Goal: Ask a question

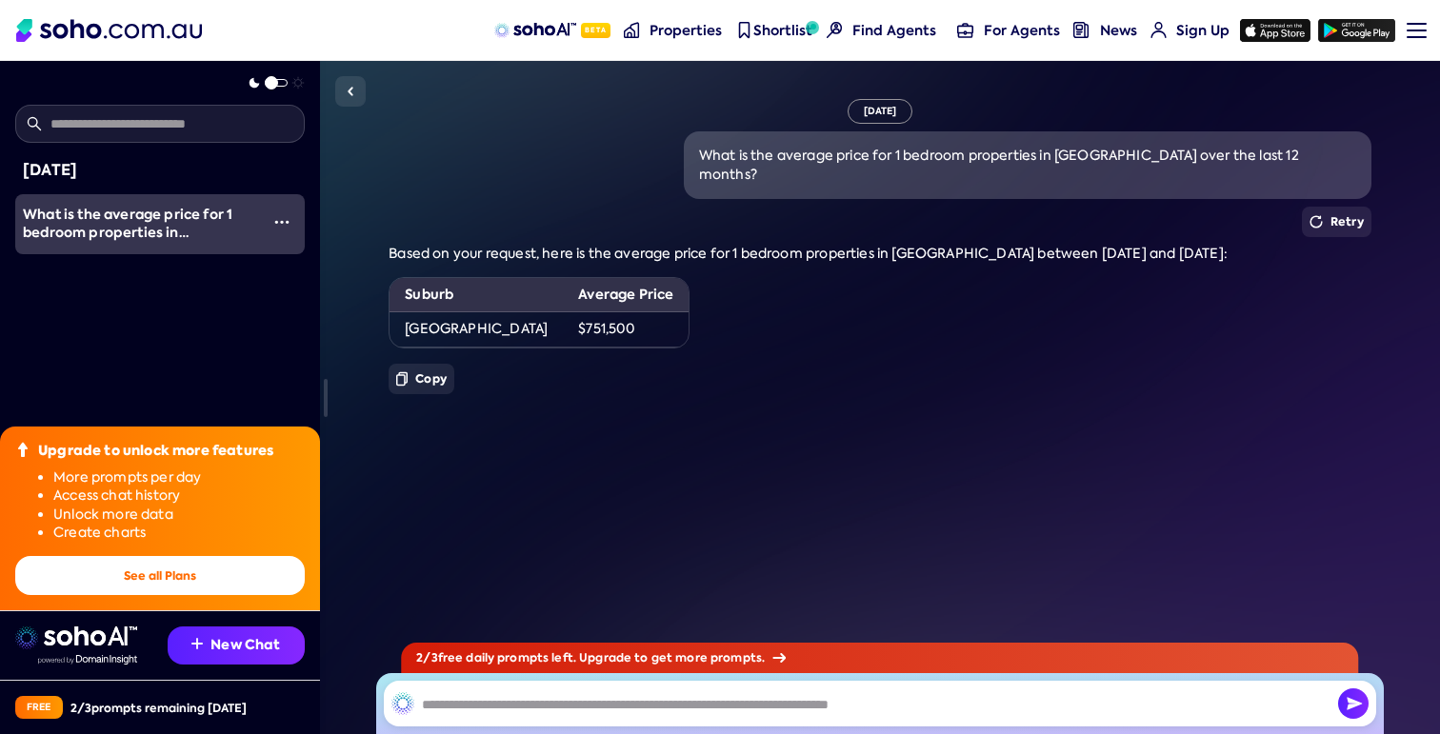
click at [111, 111] on input "text" at bounding box center [160, 124] width 290 height 38
click at [519, 707] on input "text" at bounding box center [880, 704] width 993 height 46
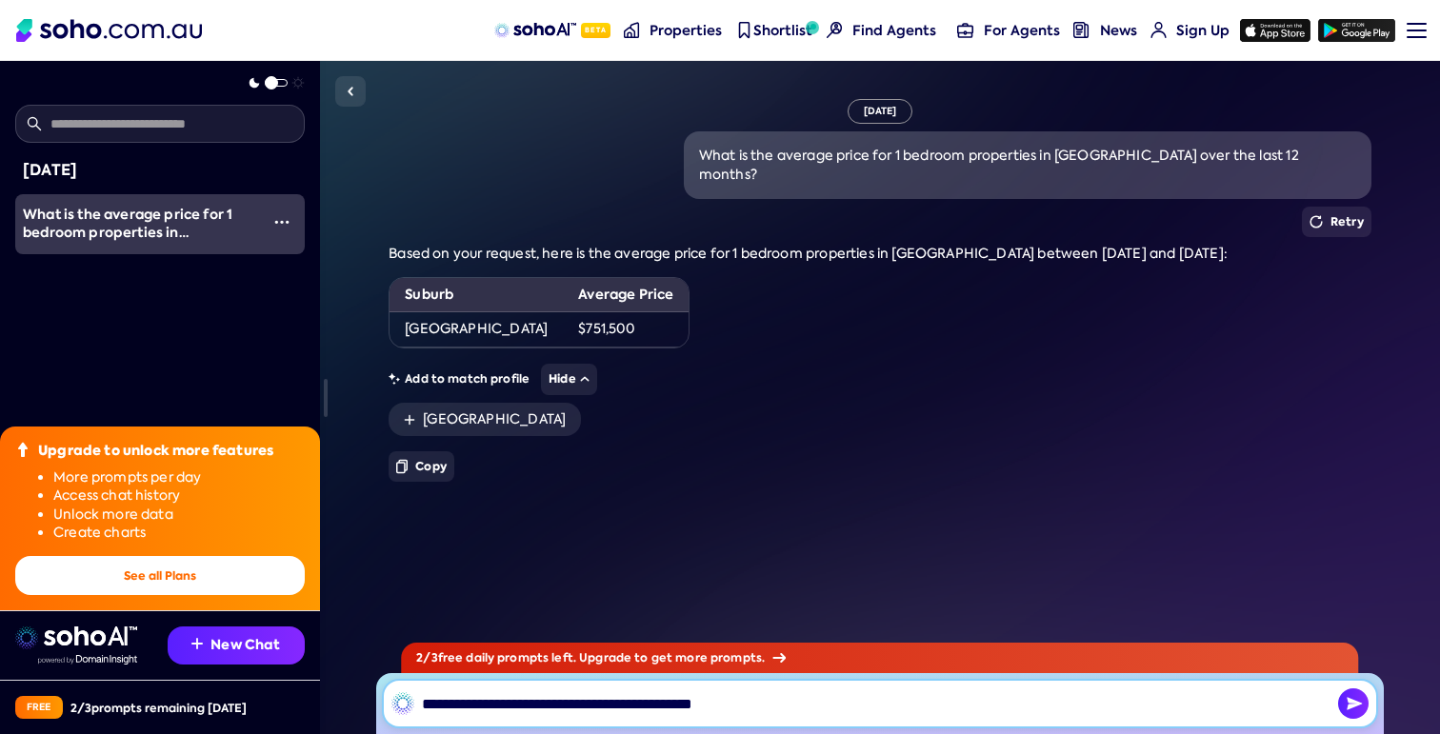
type input "**********"
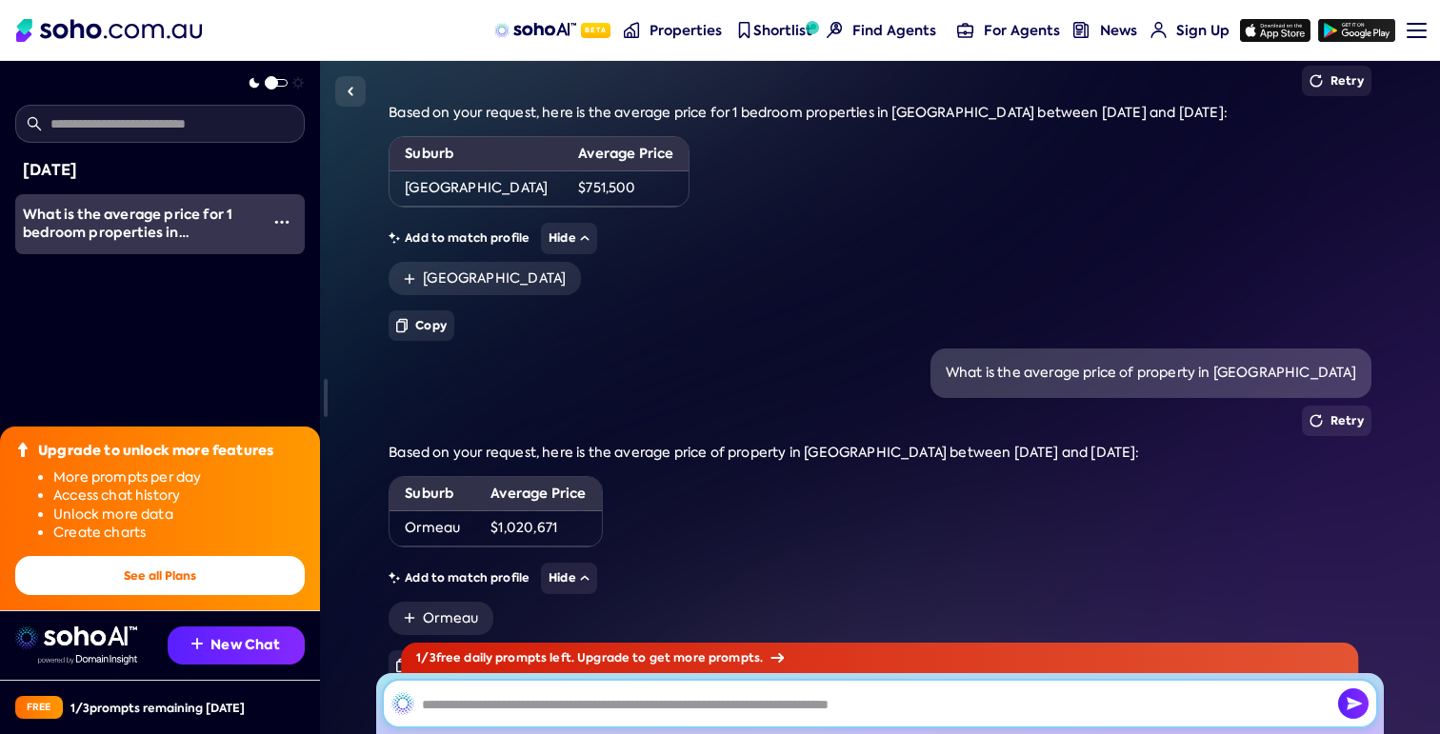
scroll to position [229, 0]
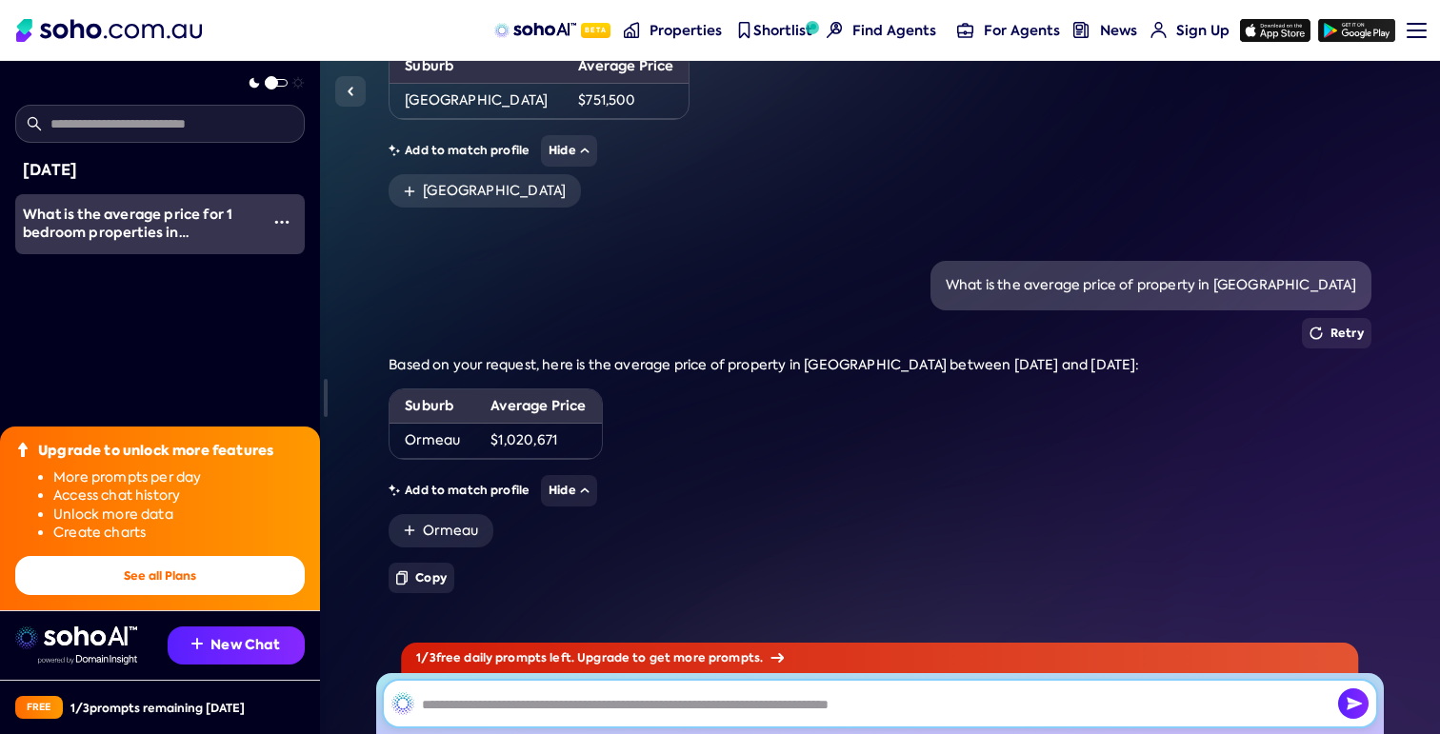
click at [502, 714] on input "text" at bounding box center [880, 704] width 993 height 46
type input "**********"
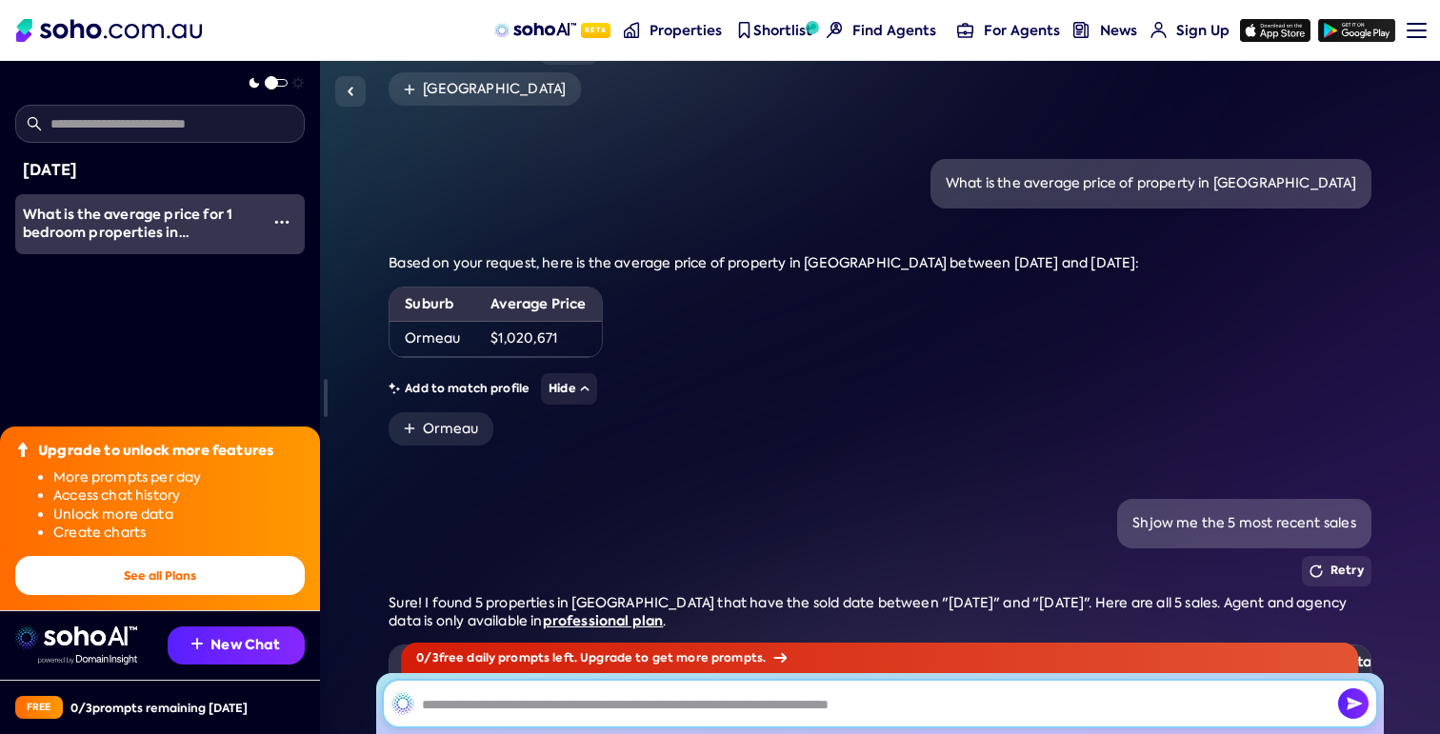
scroll to position [160, 0]
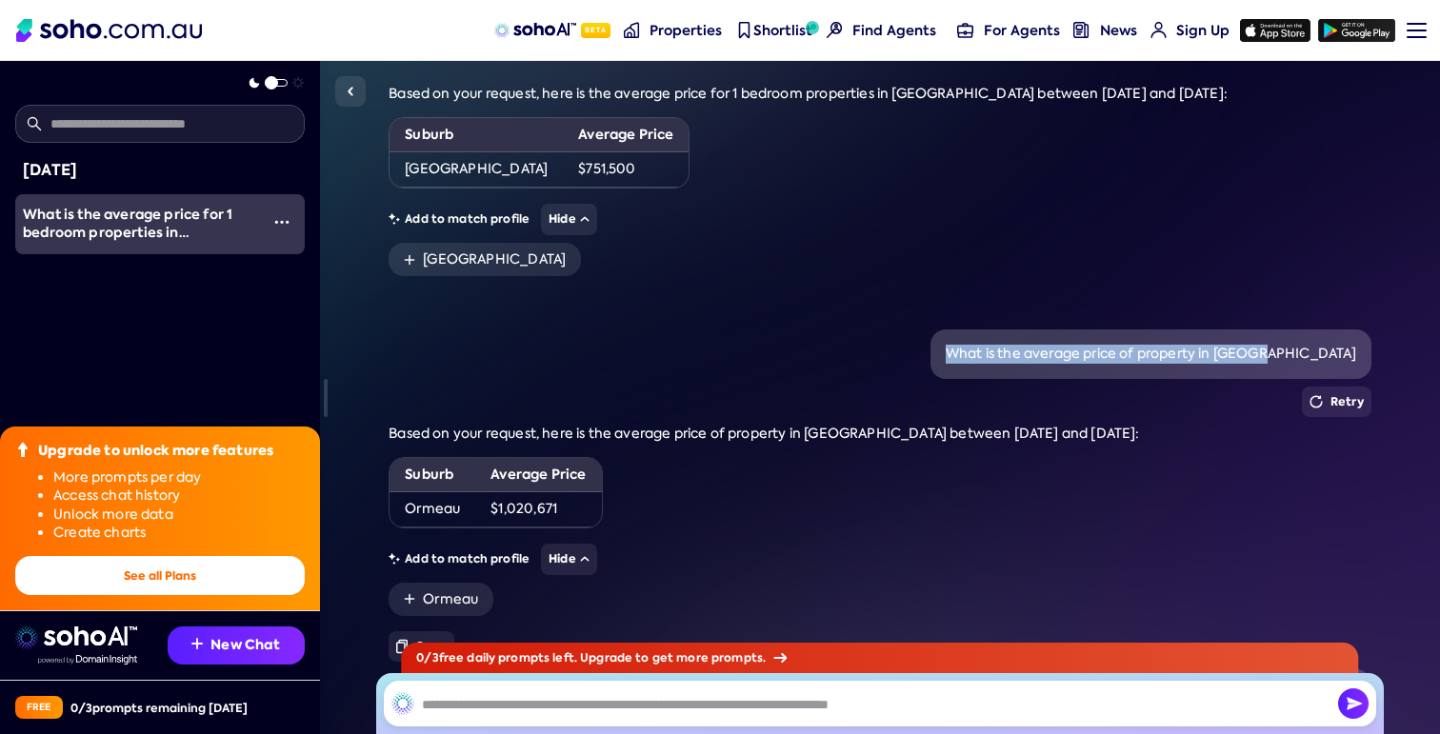
drag, startPoint x: 1040, startPoint y: 331, endPoint x: 1375, endPoint y: 341, distance: 334.5
click at [1372, 341] on div "What is the average price of property in [GEOGRAPHIC_DATA]" at bounding box center [1151, 355] width 441 height 50
copy div "What is the average price of property in [GEOGRAPHIC_DATA]"
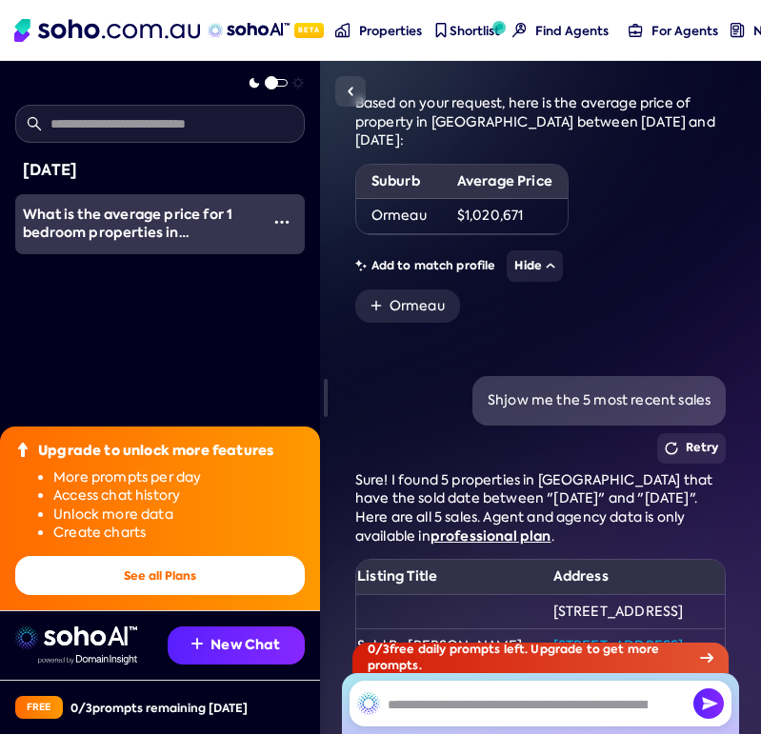
scroll to position [573, 0]
